Goal: Information Seeking & Learning: Learn about a topic

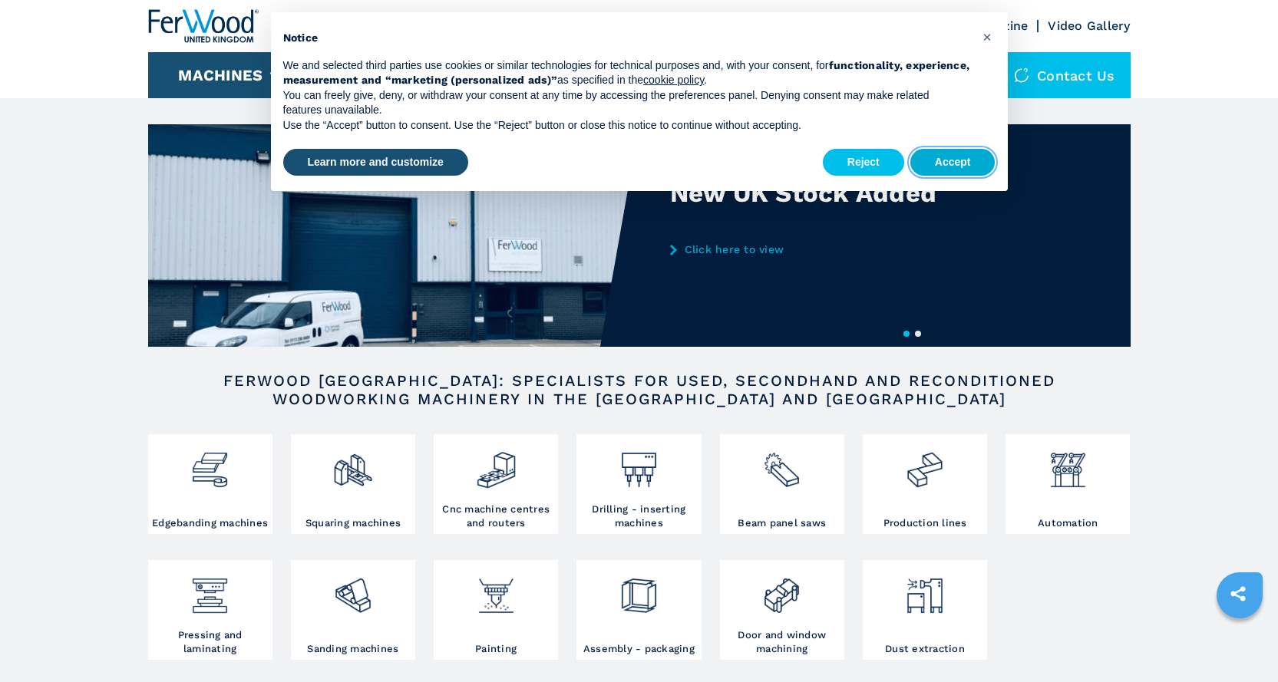
click at [942, 164] on button "Accept" at bounding box center [952, 163] width 85 height 28
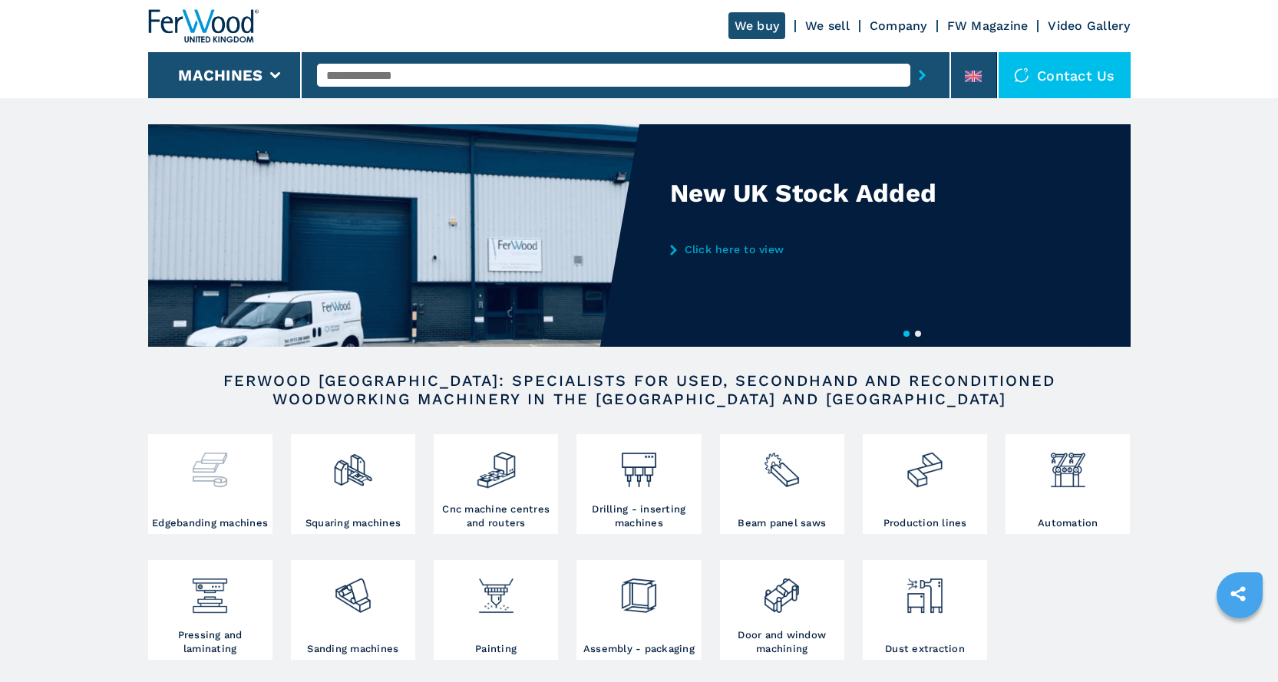
click at [200, 474] on img at bounding box center [210, 464] width 41 height 52
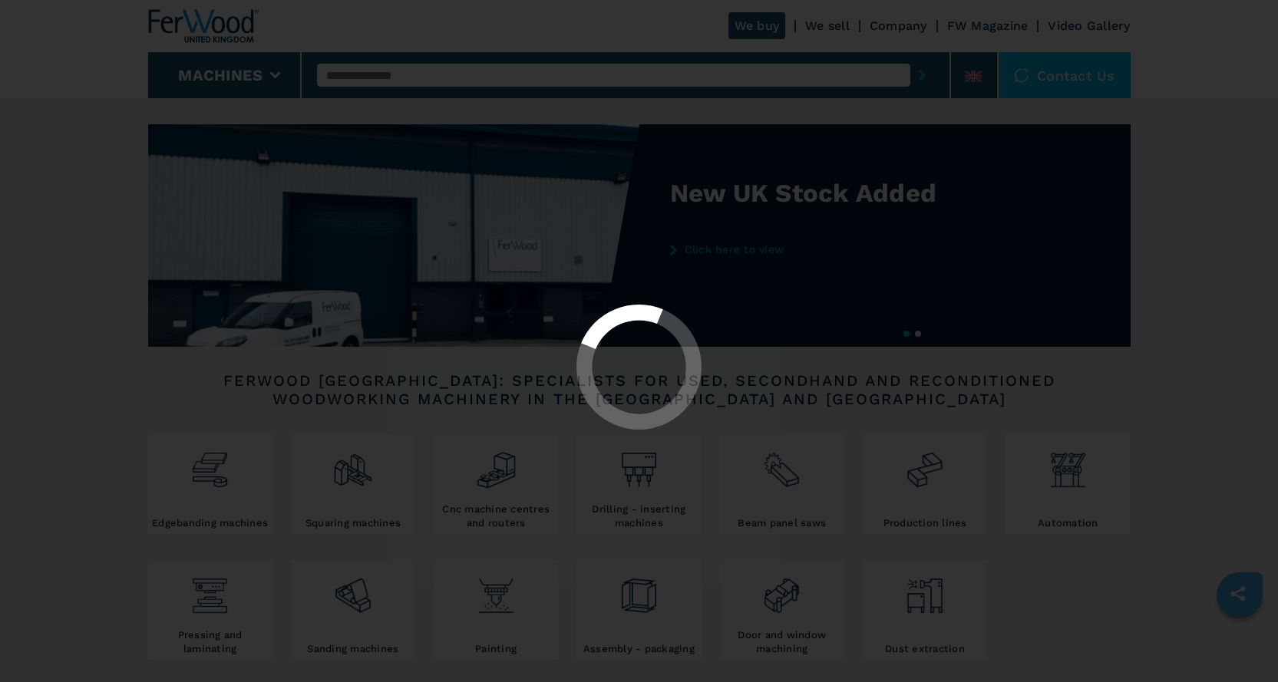
select select "**********"
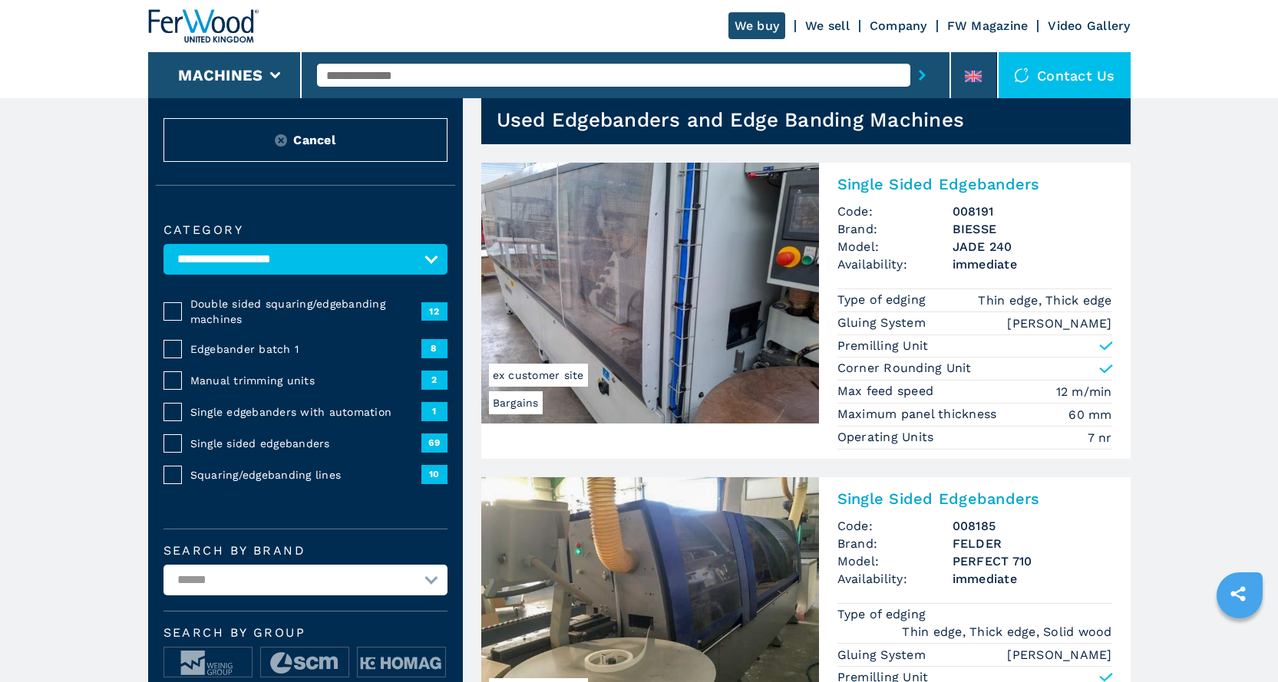
scroll to position [77, 0]
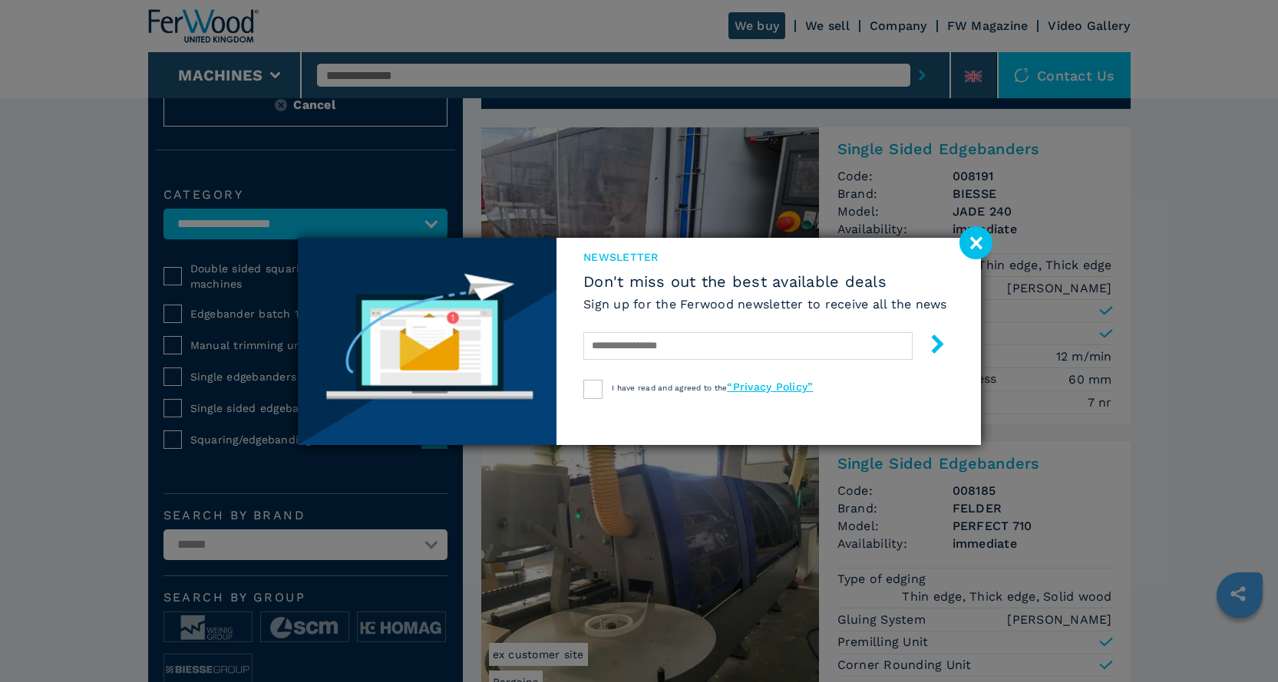
click at [977, 243] on image at bounding box center [976, 242] width 33 height 33
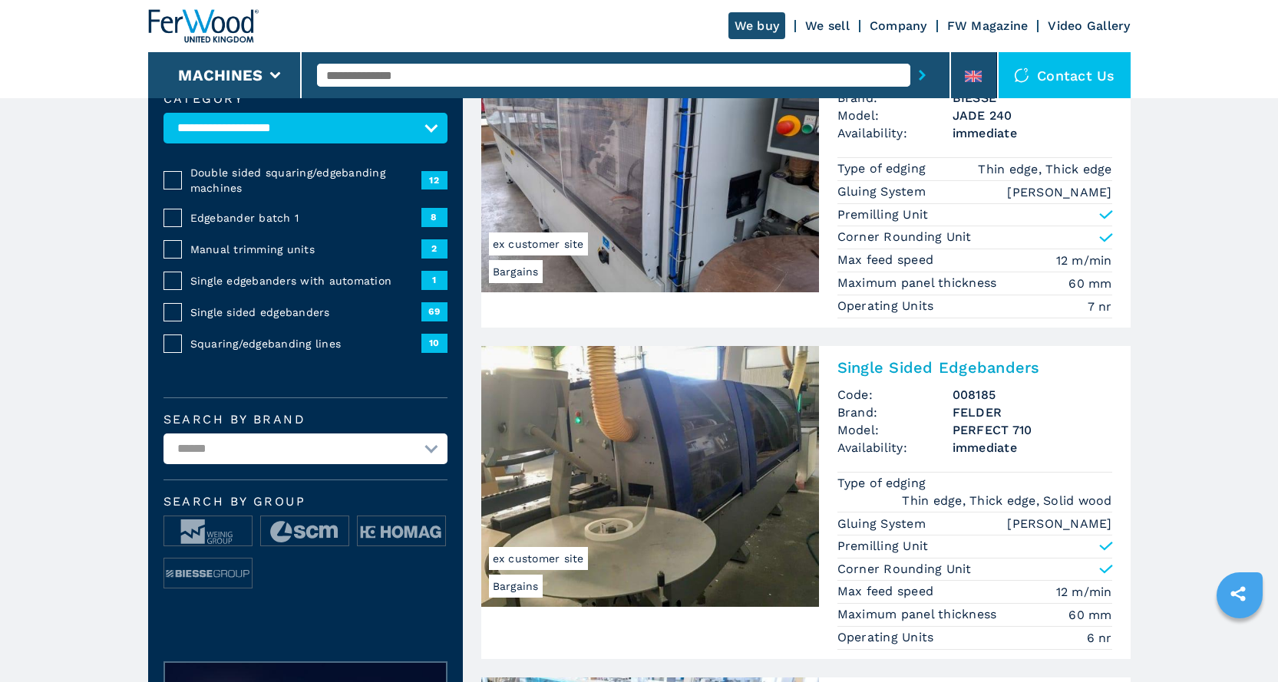
scroll to position [384, 0]
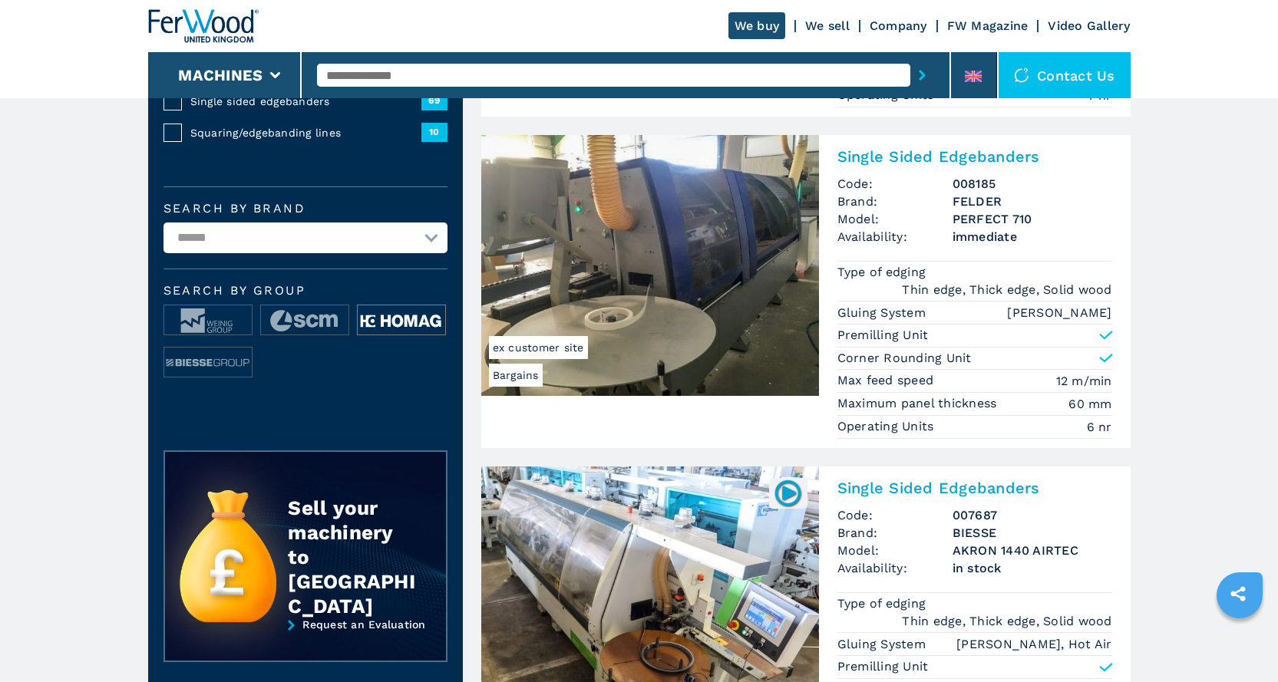
click at [391, 309] on img at bounding box center [402, 321] width 88 height 31
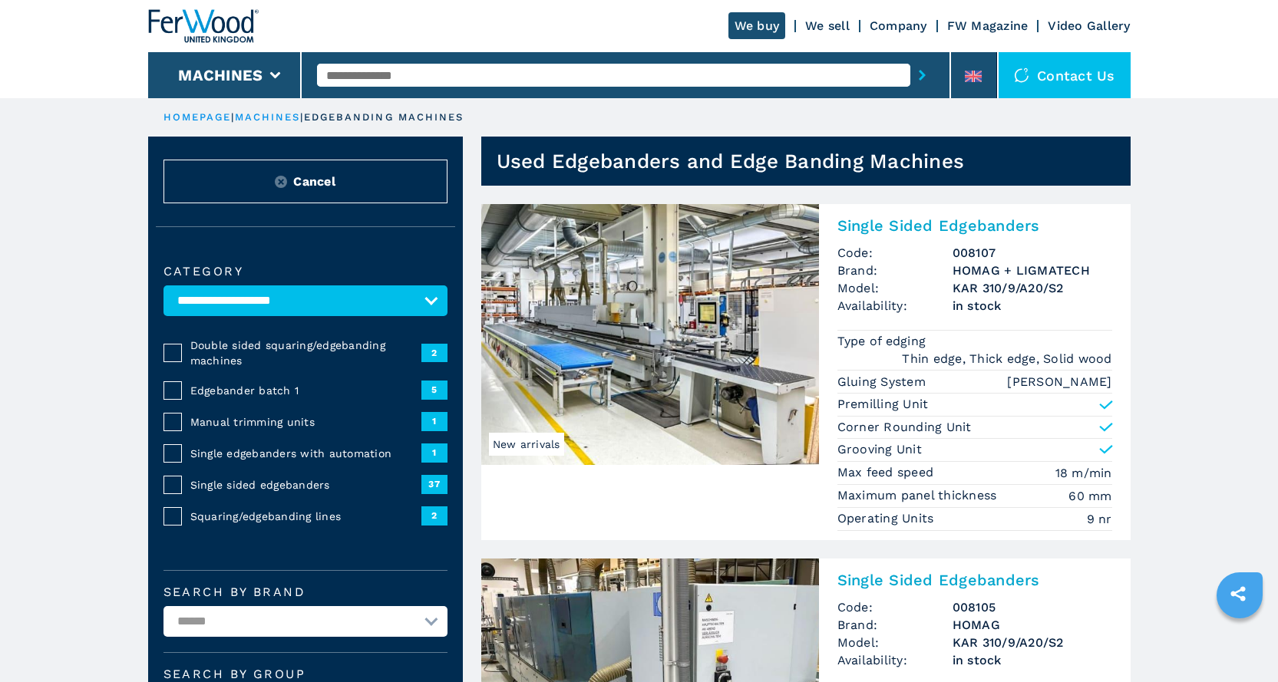
click at [692, 371] on img at bounding box center [650, 334] width 338 height 261
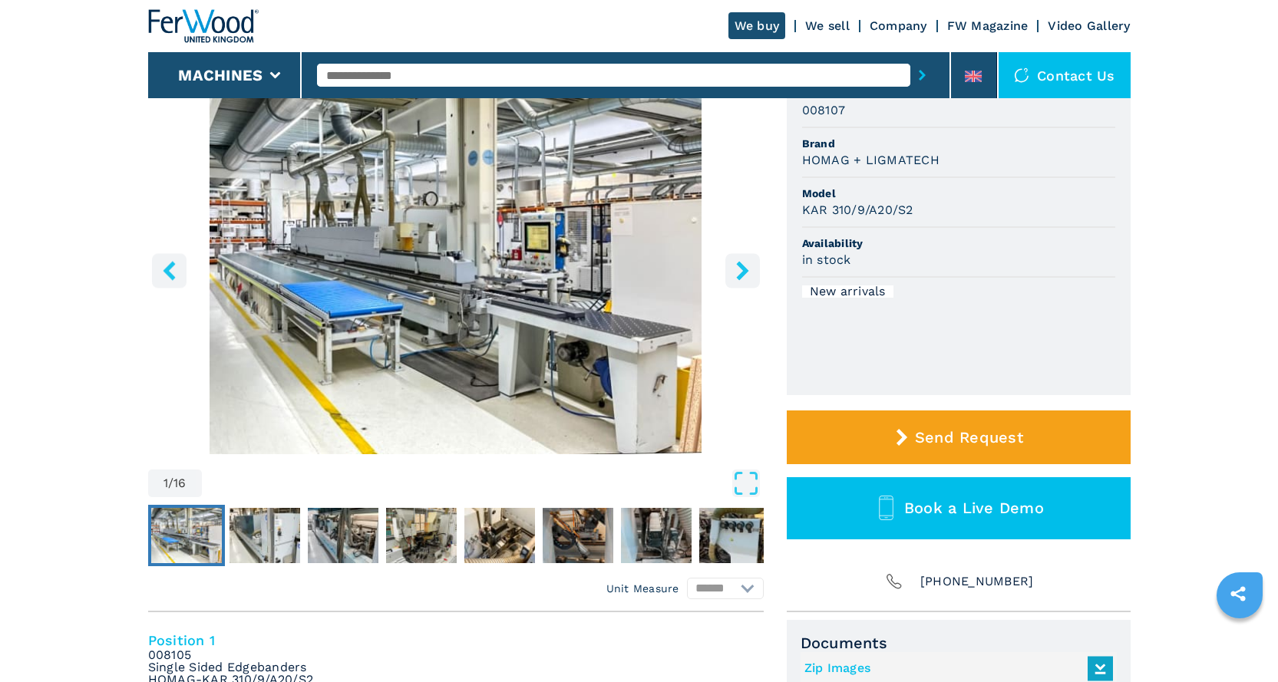
scroll to position [154, 0]
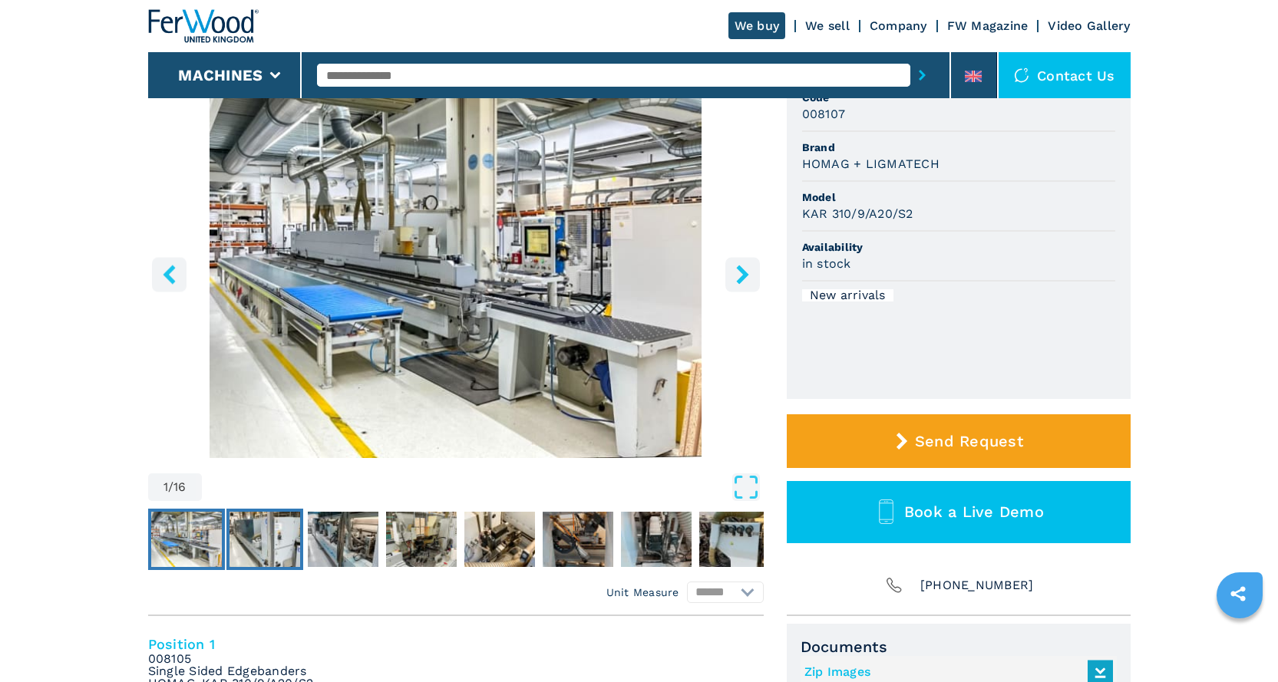
click at [246, 538] on img "Go to Slide 2" at bounding box center [265, 539] width 71 height 55
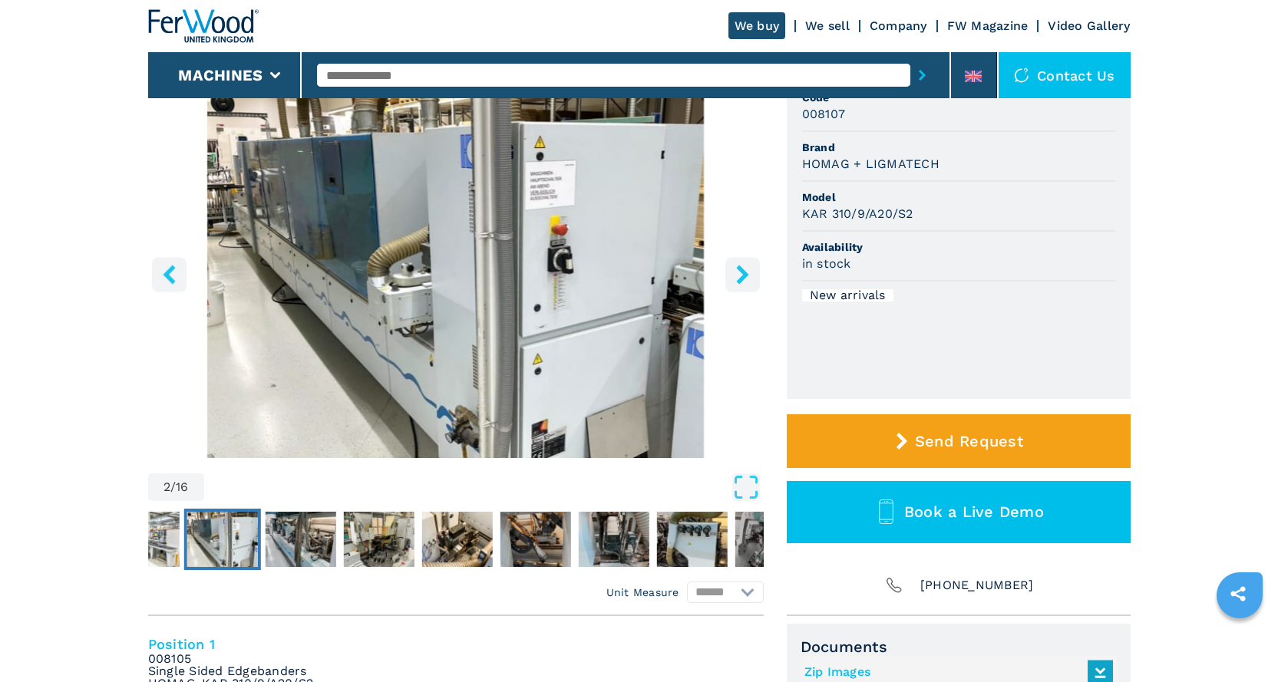
click at [738, 276] on icon "right-button" at bounding box center [742, 274] width 19 height 19
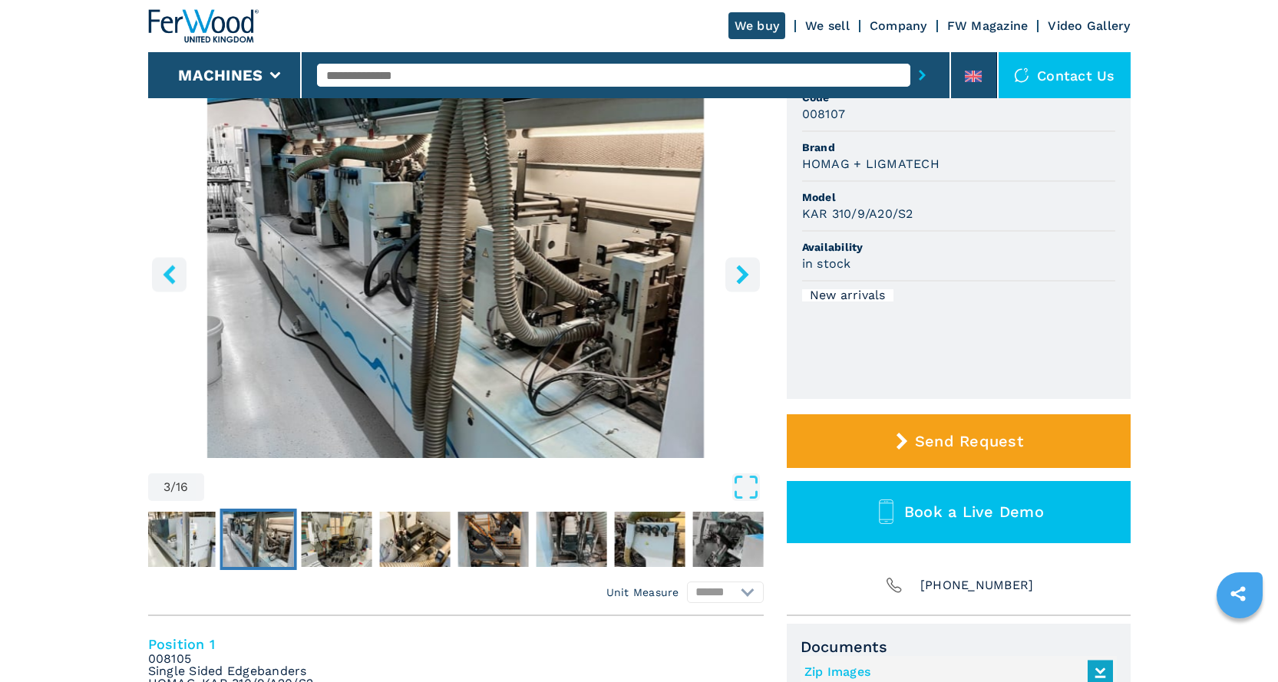
click at [738, 276] on icon "right-button" at bounding box center [742, 274] width 19 height 19
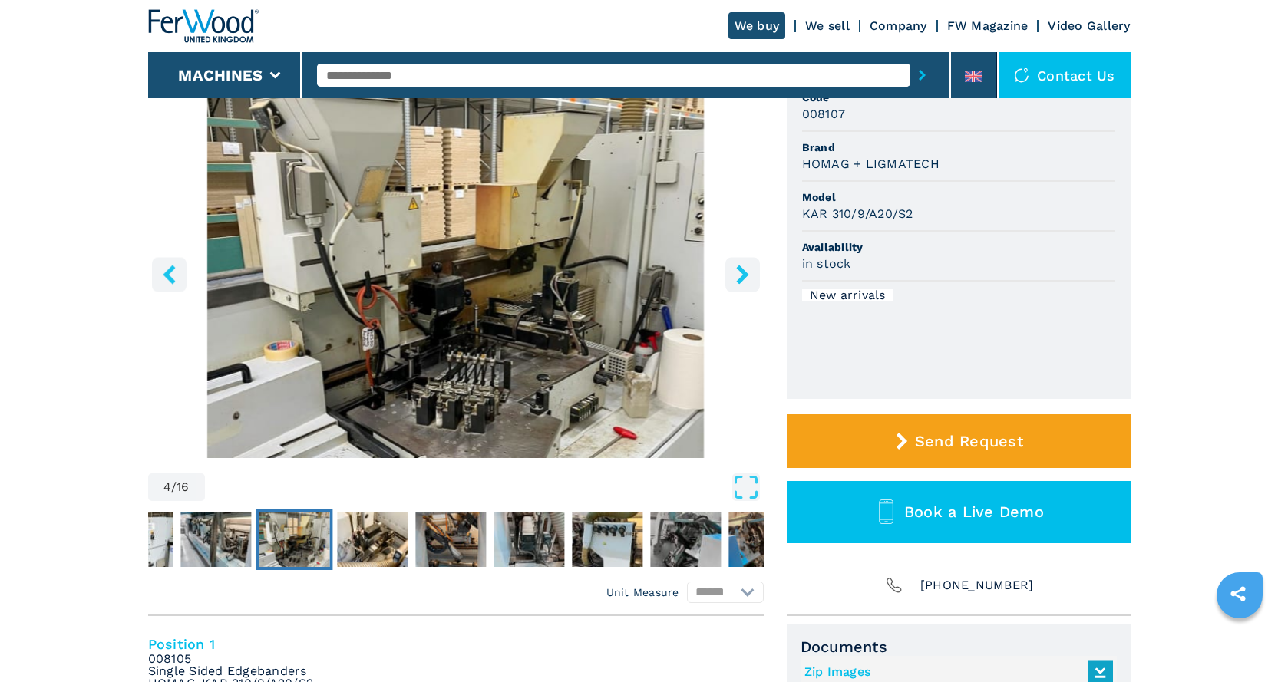
click at [738, 276] on icon "right-button" at bounding box center [742, 274] width 19 height 19
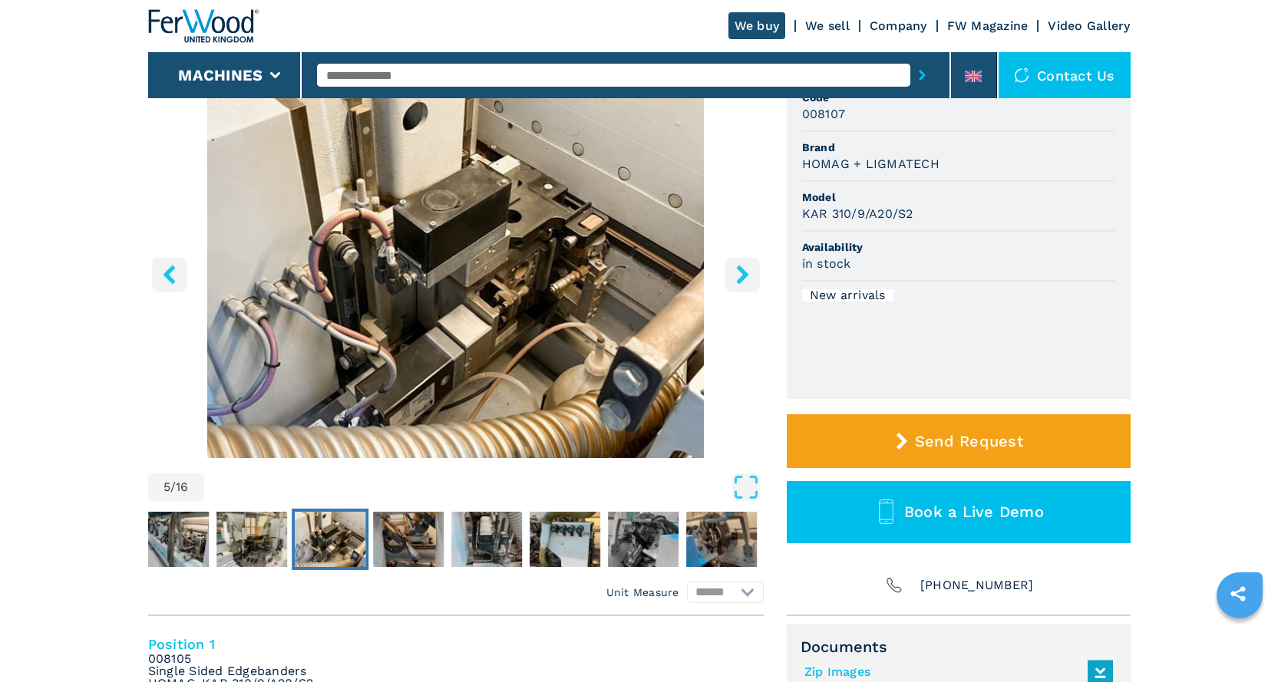
click at [738, 276] on icon "right-button" at bounding box center [742, 274] width 19 height 19
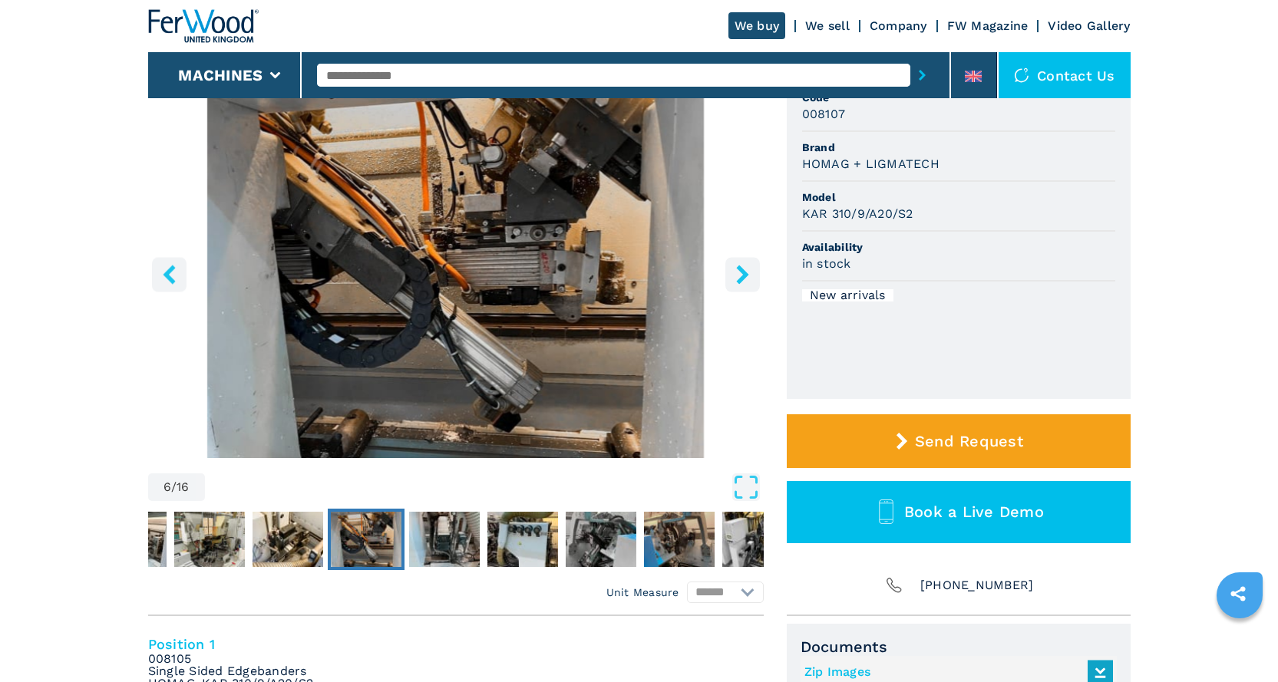
click at [738, 276] on icon "right-button" at bounding box center [742, 274] width 19 height 19
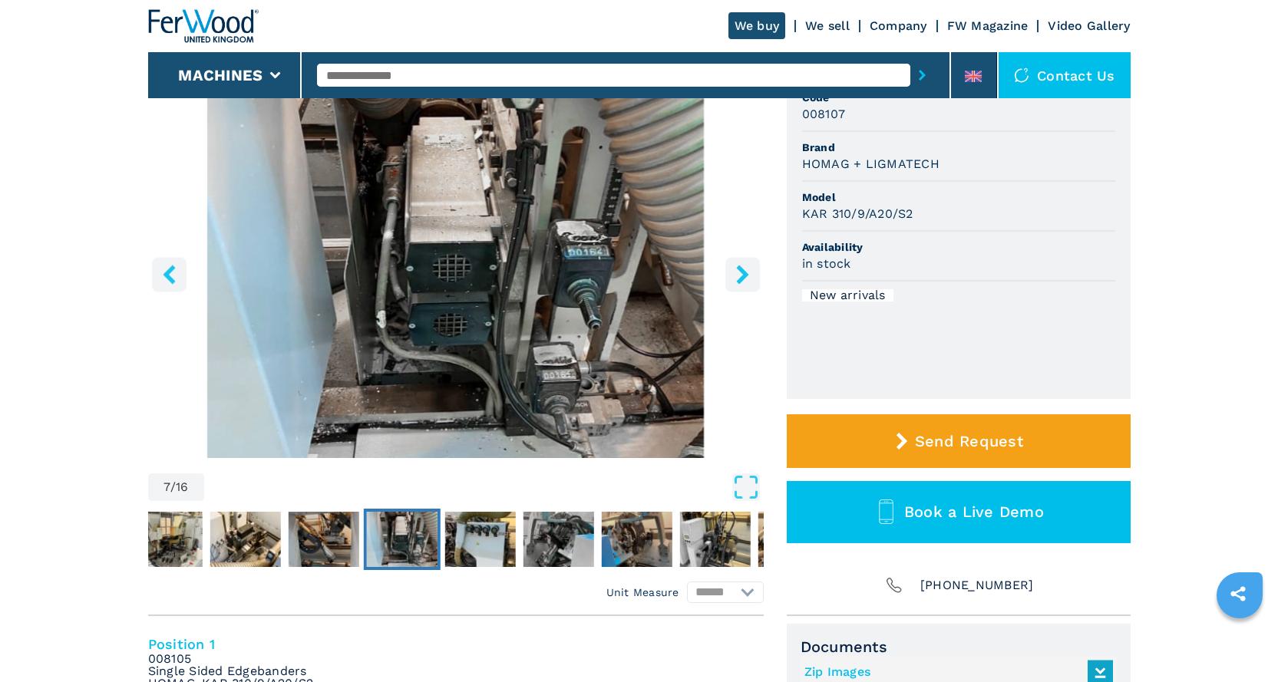
click at [738, 276] on icon "right-button" at bounding box center [742, 274] width 19 height 19
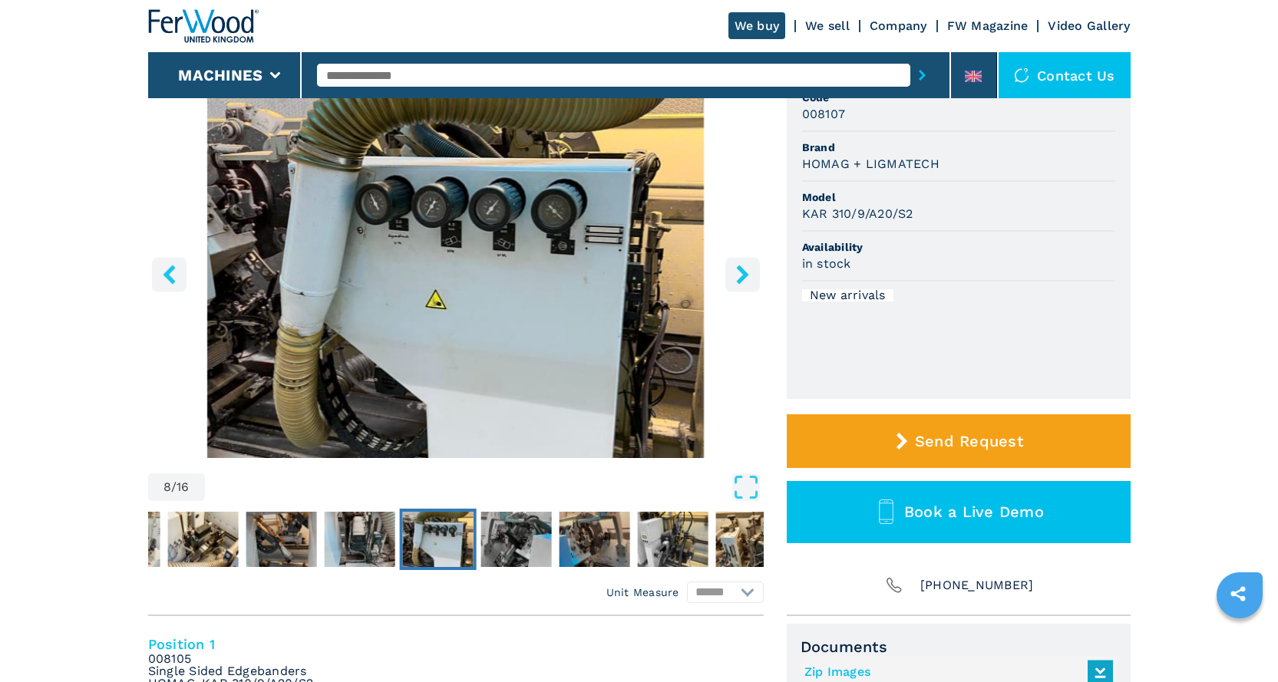
click at [738, 276] on icon "right-button" at bounding box center [742, 274] width 19 height 19
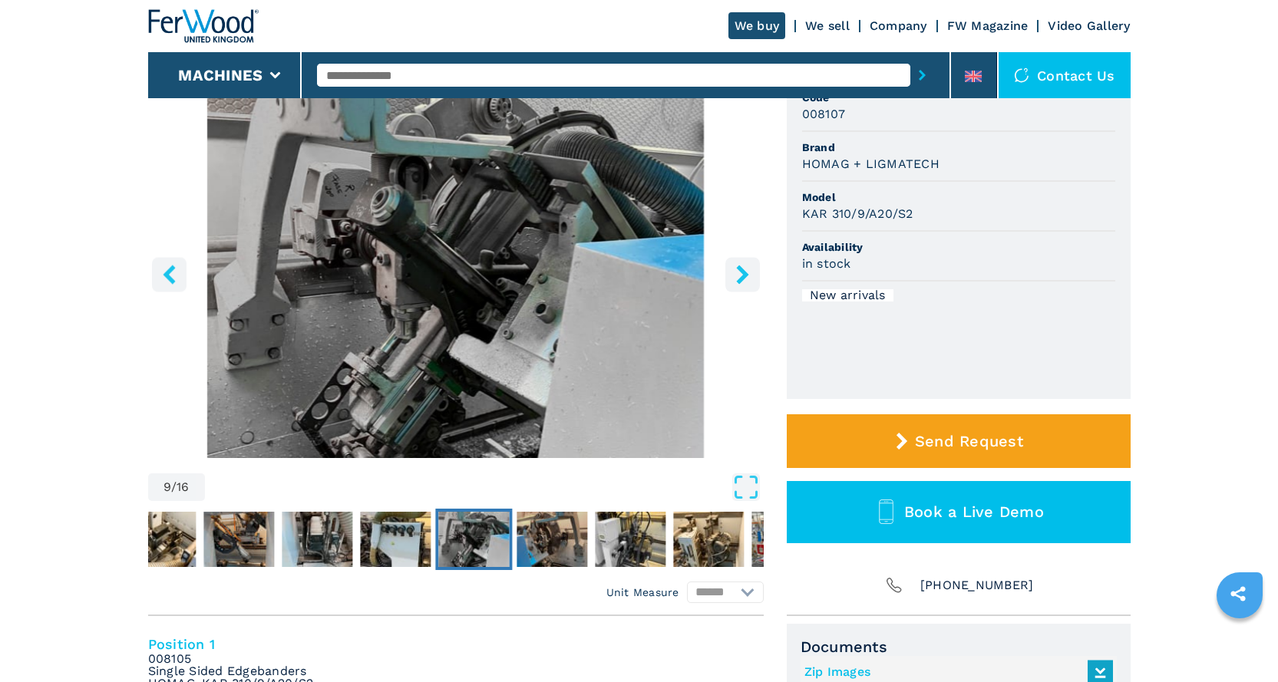
click at [738, 276] on icon "right-button" at bounding box center [742, 274] width 19 height 19
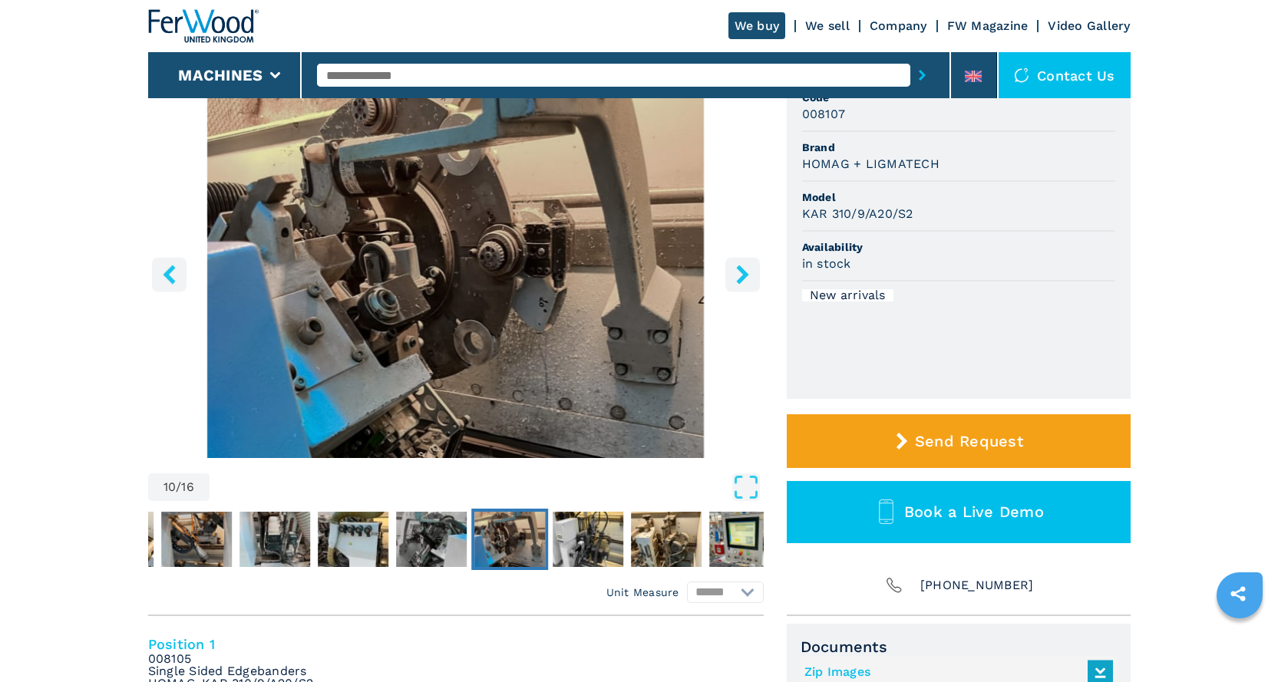
click at [738, 276] on icon "right-button" at bounding box center [742, 274] width 19 height 19
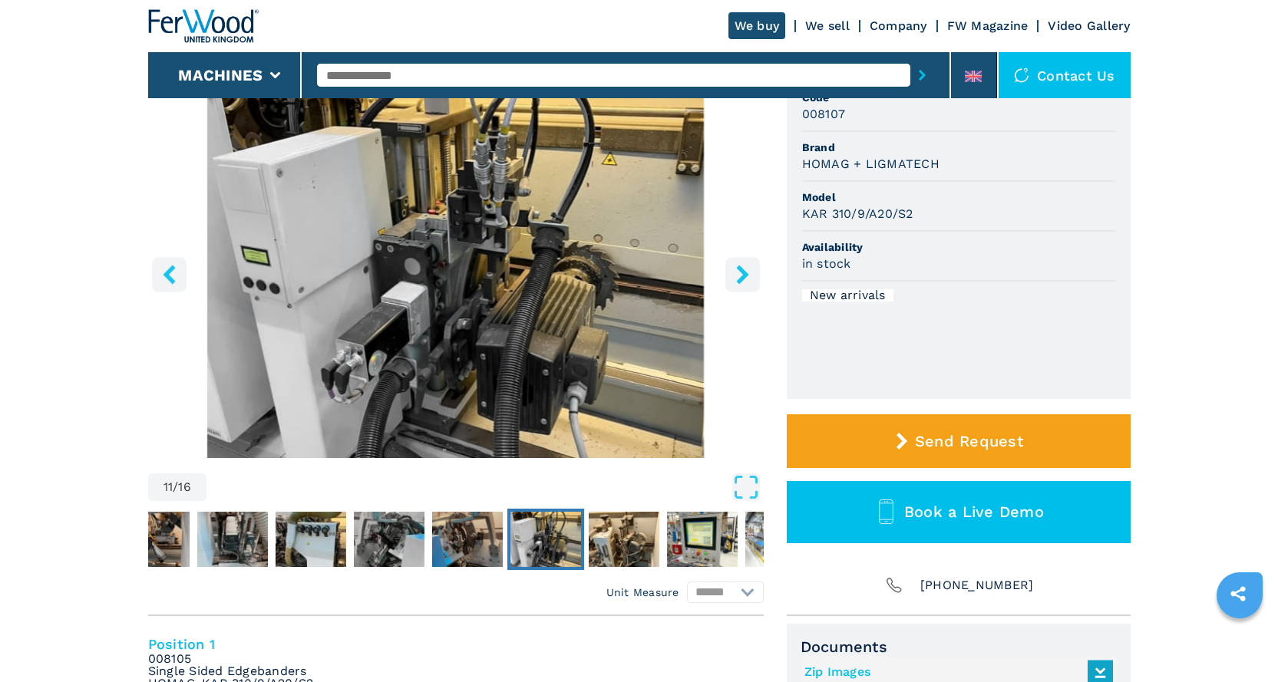
click at [738, 276] on icon "right-button" at bounding box center [742, 274] width 19 height 19
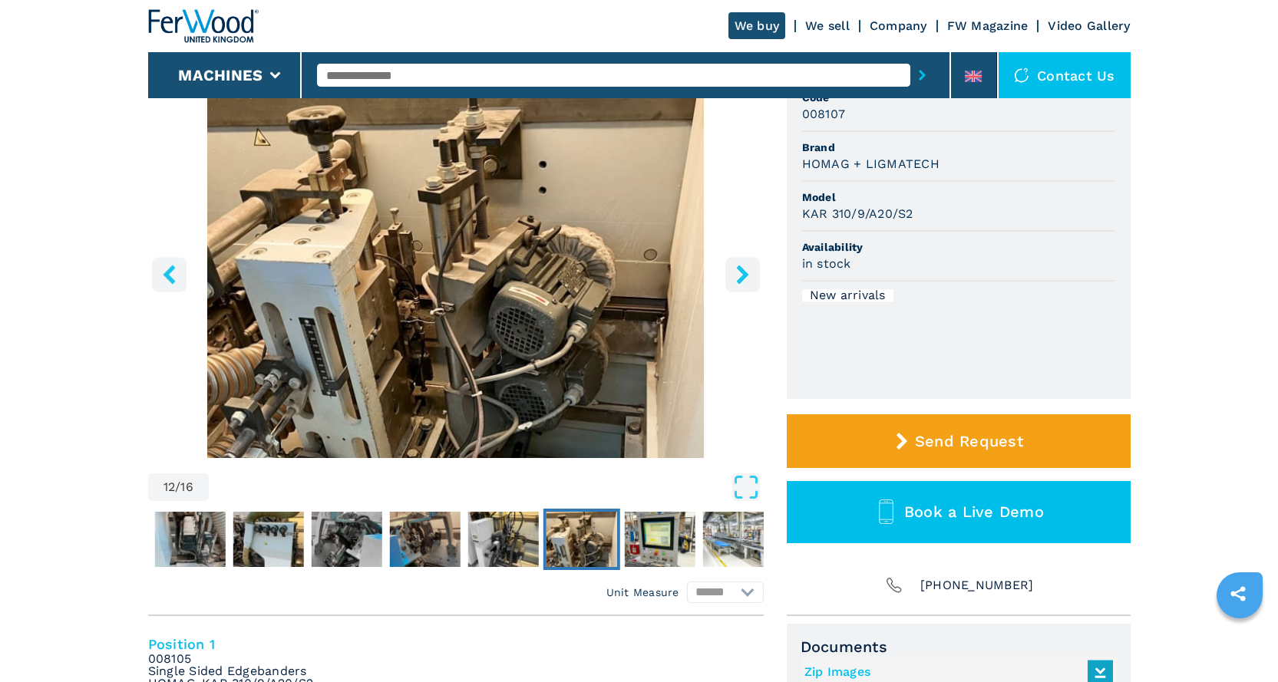
click at [738, 276] on icon "right-button" at bounding box center [742, 274] width 19 height 19
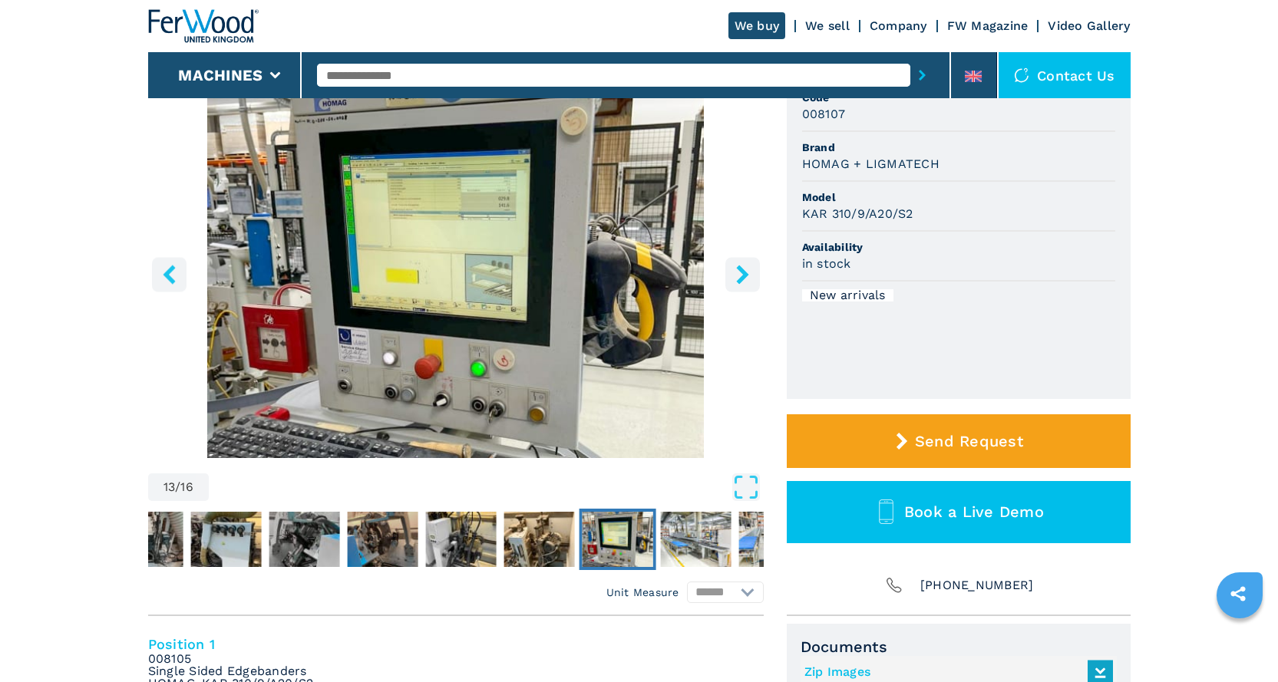
click at [738, 276] on icon "right-button" at bounding box center [742, 274] width 19 height 19
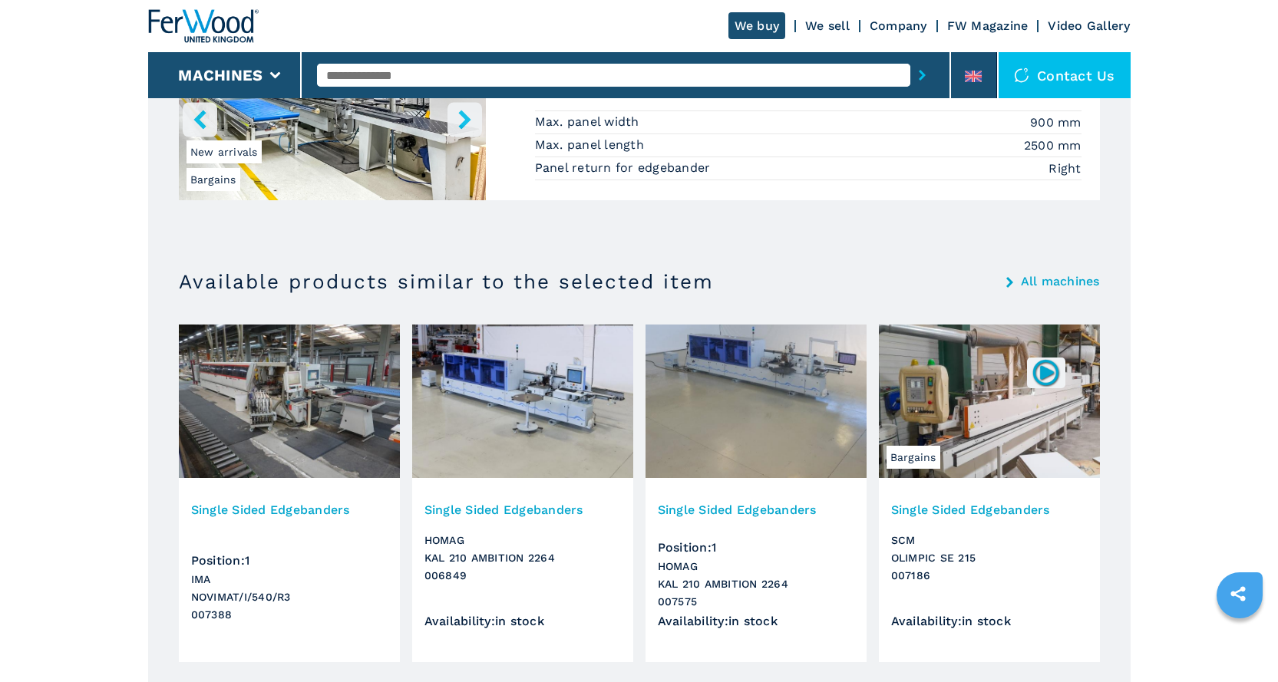
scroll to position [1459, 0]
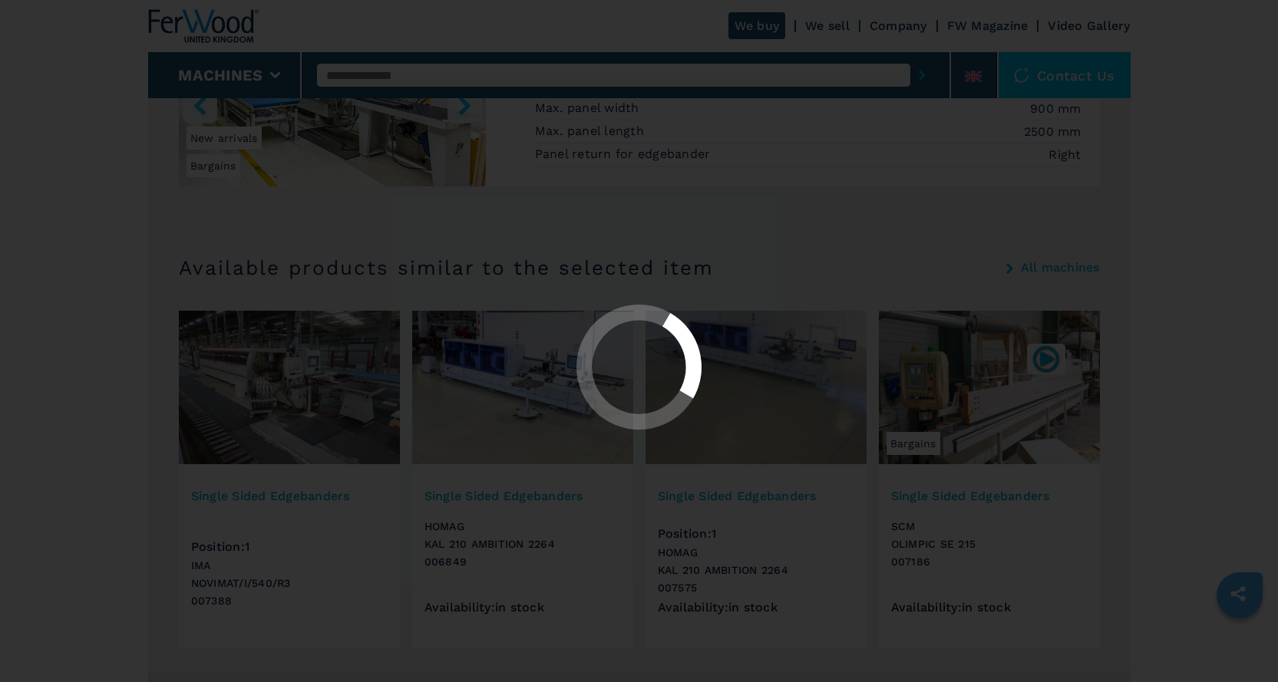
select select "**********"
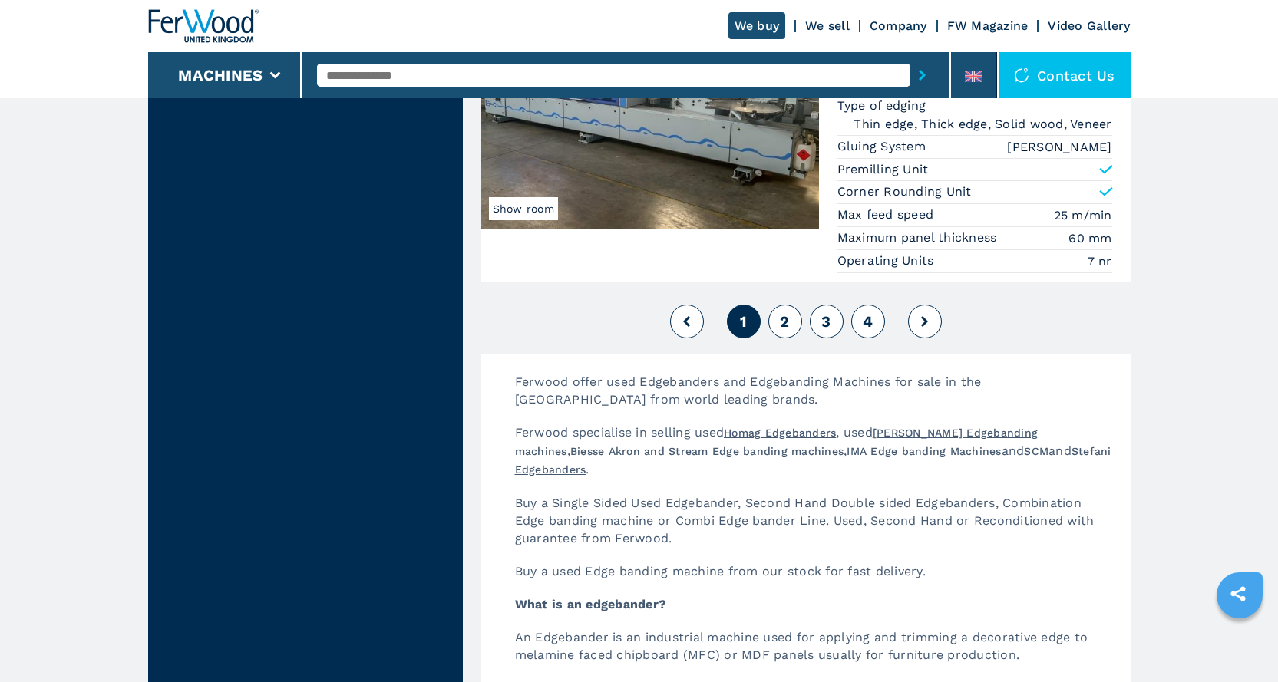
scroll to position [4069, 0]
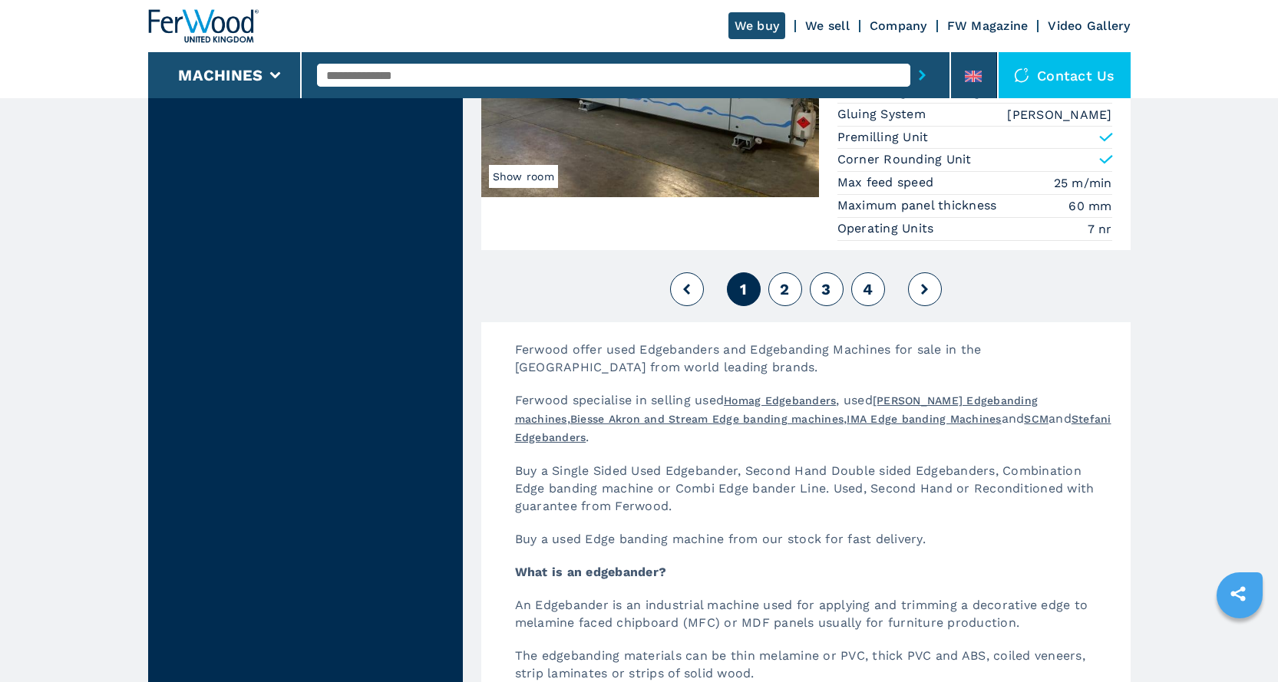
click at [793, 290] on button "2" at bounding box center [785, 290] width 34 height 34
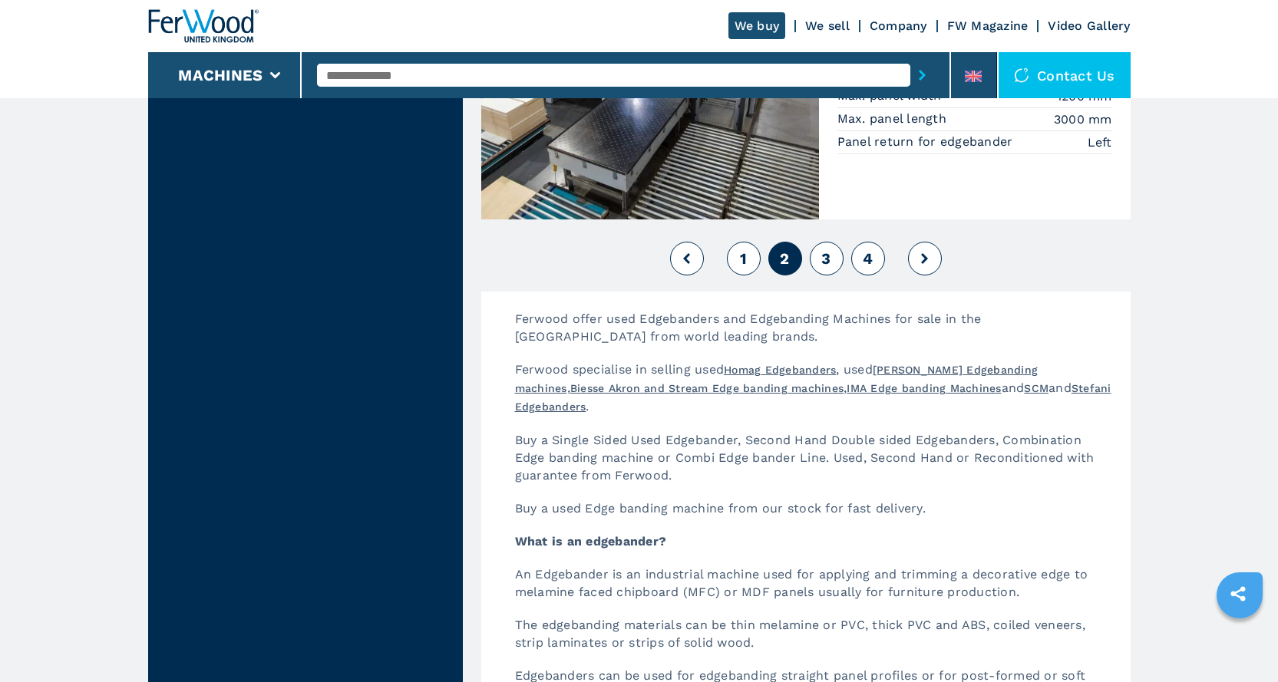
scroll to position [4069, 0]
